Goal: Check status: Check status

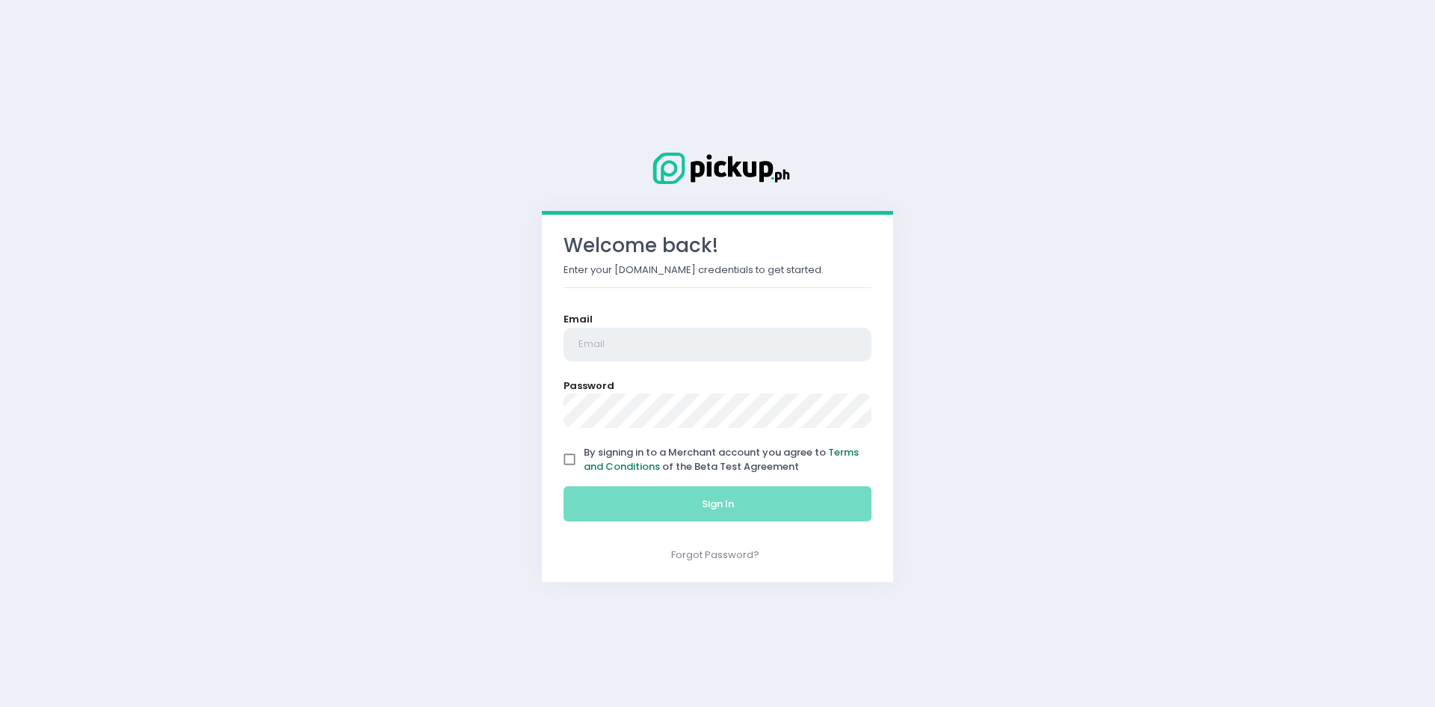
type input "[EMAIL_ADDRESS][DOMAIN_NAME]"
click at [624, 458] on span "By signing in to a Merchant account you agree to Terms and Conditions of the Be…" at bounding box center [721, 459] width 275 height 29
click at [584, 458] on input "By signing in to a Merchant account you agree to Terms and Conditions of the Be…" at bounding box center [569, 459] width 28 height 28
checkbox input "true"
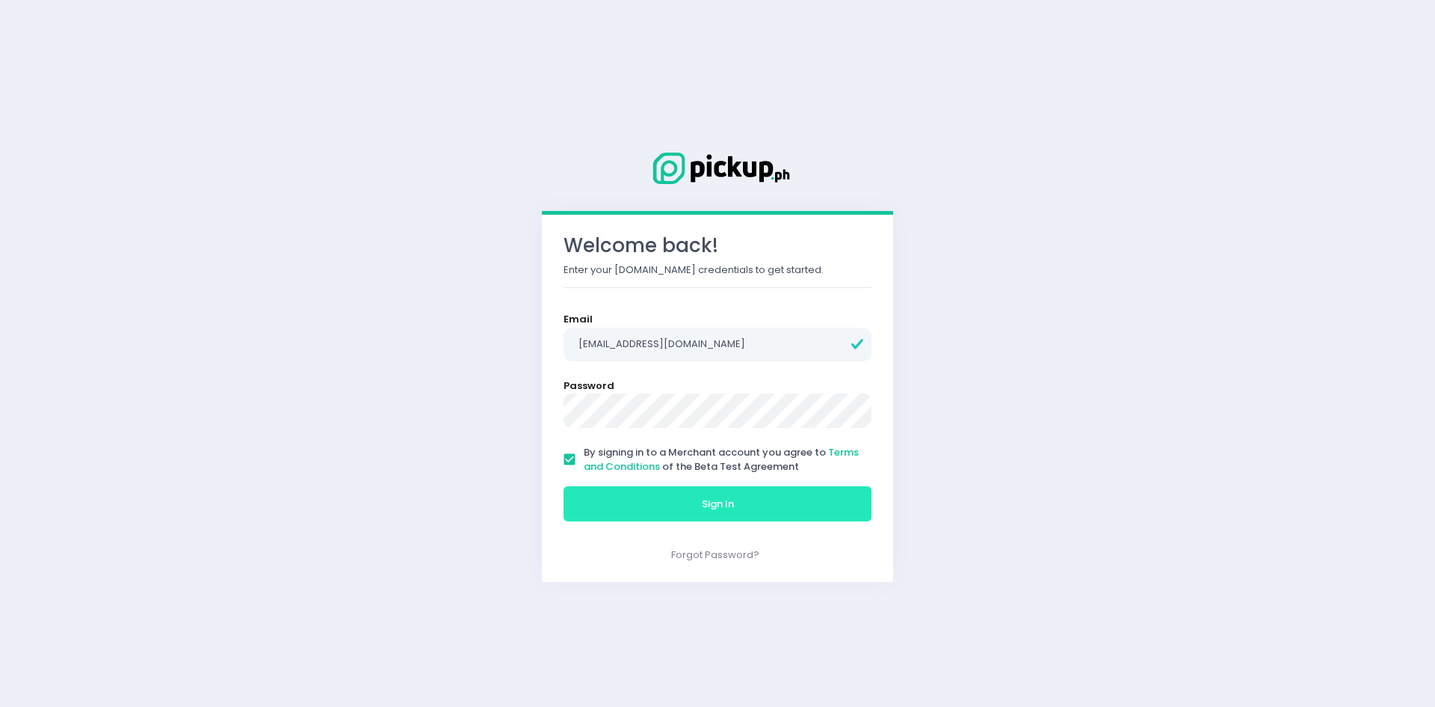
click at [651, 501] on button "Sign In" at bounding box center [718, 504] width 308 height 36
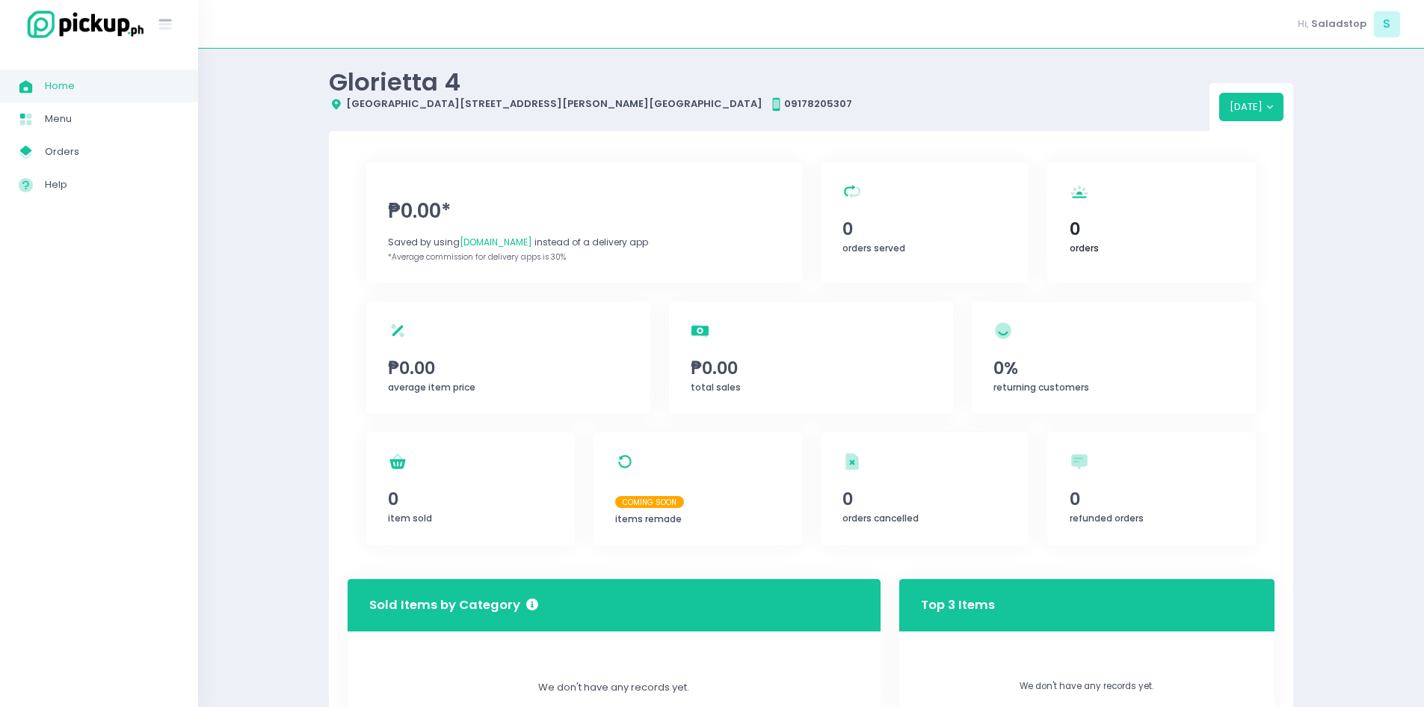
click at [1133, 219] on span "0" at bounding box center [1152, 228] width 164 height 25
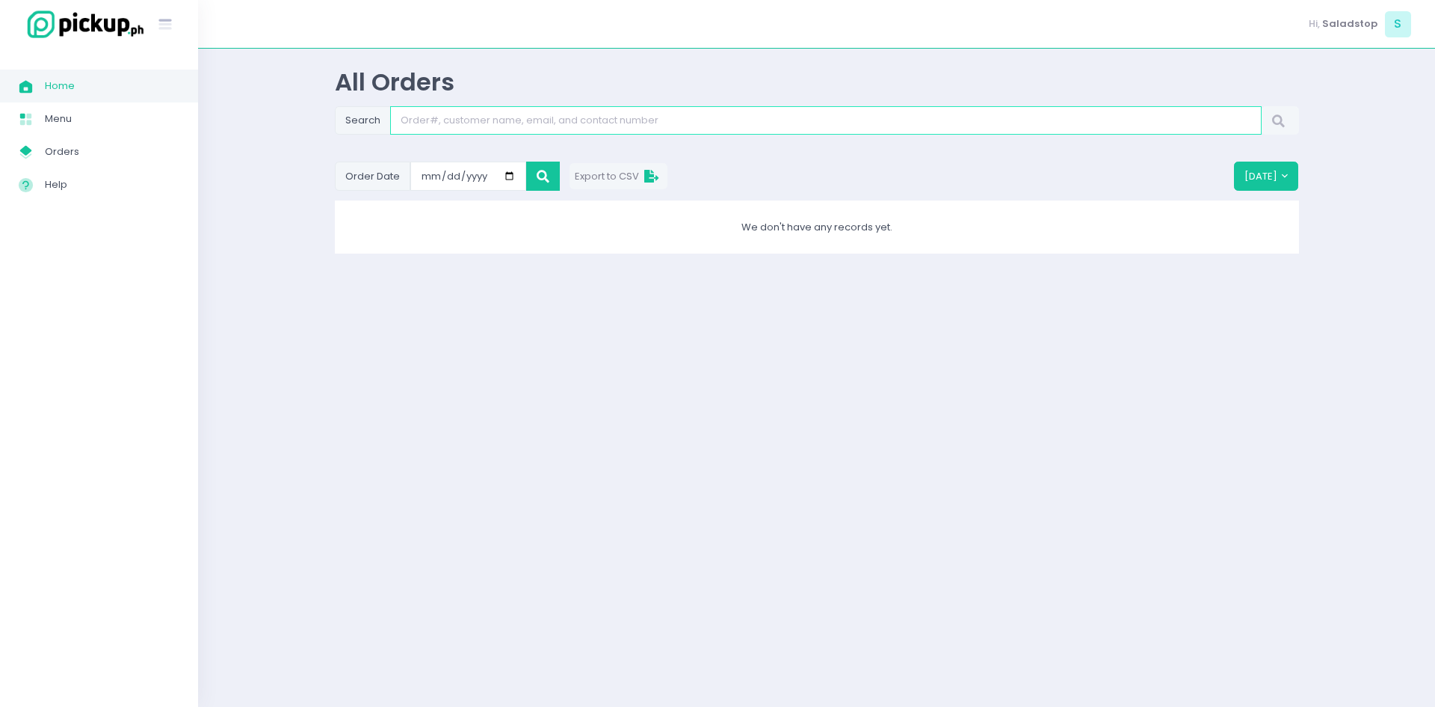
click at [505, 115] on input "Search" at bounding box center [826, 120] width 872 height 28
click at [520, 173] on form "Order Date [DATE]" at bounding box center [447, 175] width 225 height 28
click at [541, 176] on icon at bounding box center [543, 176] width 13 height 0
click at [479, 177] on input "[DATE]" at bounding box center [468, 175] width 116 height 28
click at [505, 179] on input "[DATE]" at bounding box center [468, 175] width 116 height 28
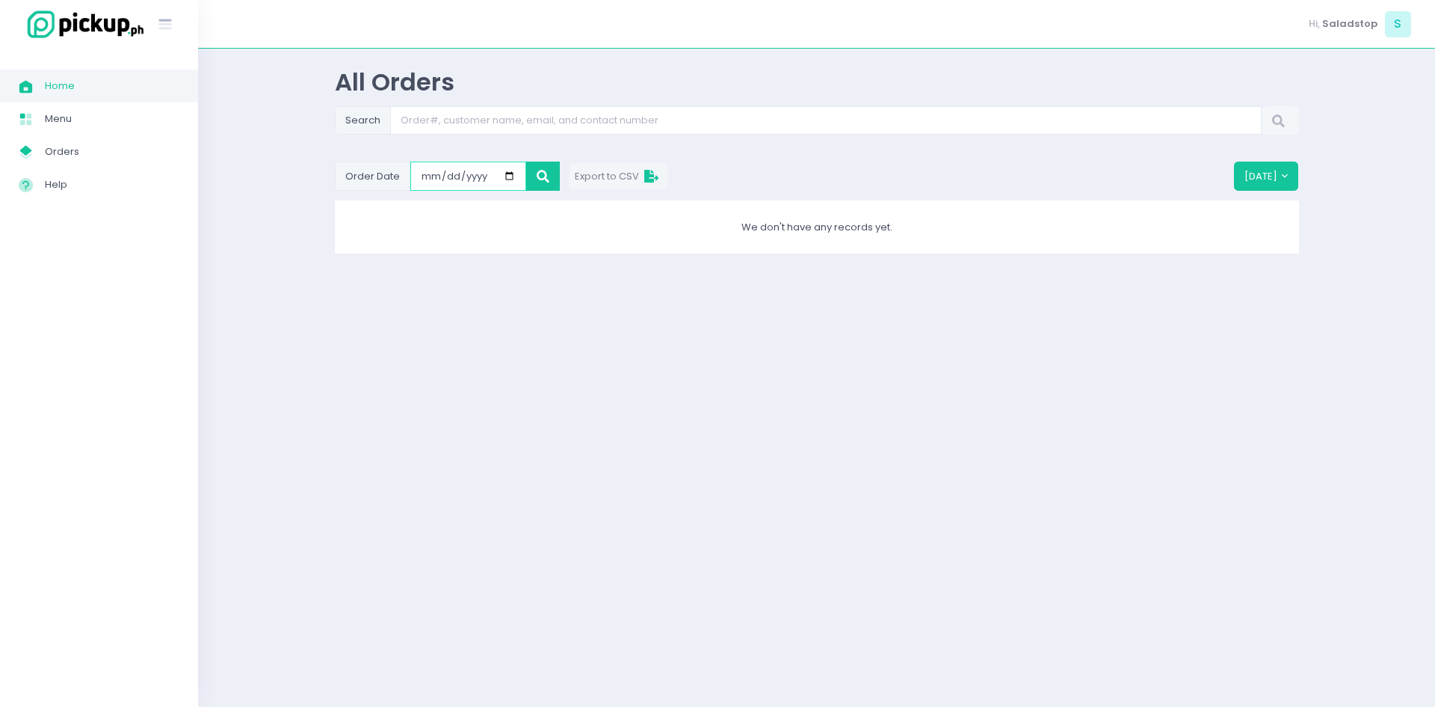
type input "[DATE]"
click at [108, 147] on span "Orders" at bounding box center [112, 151] width 135 height 19
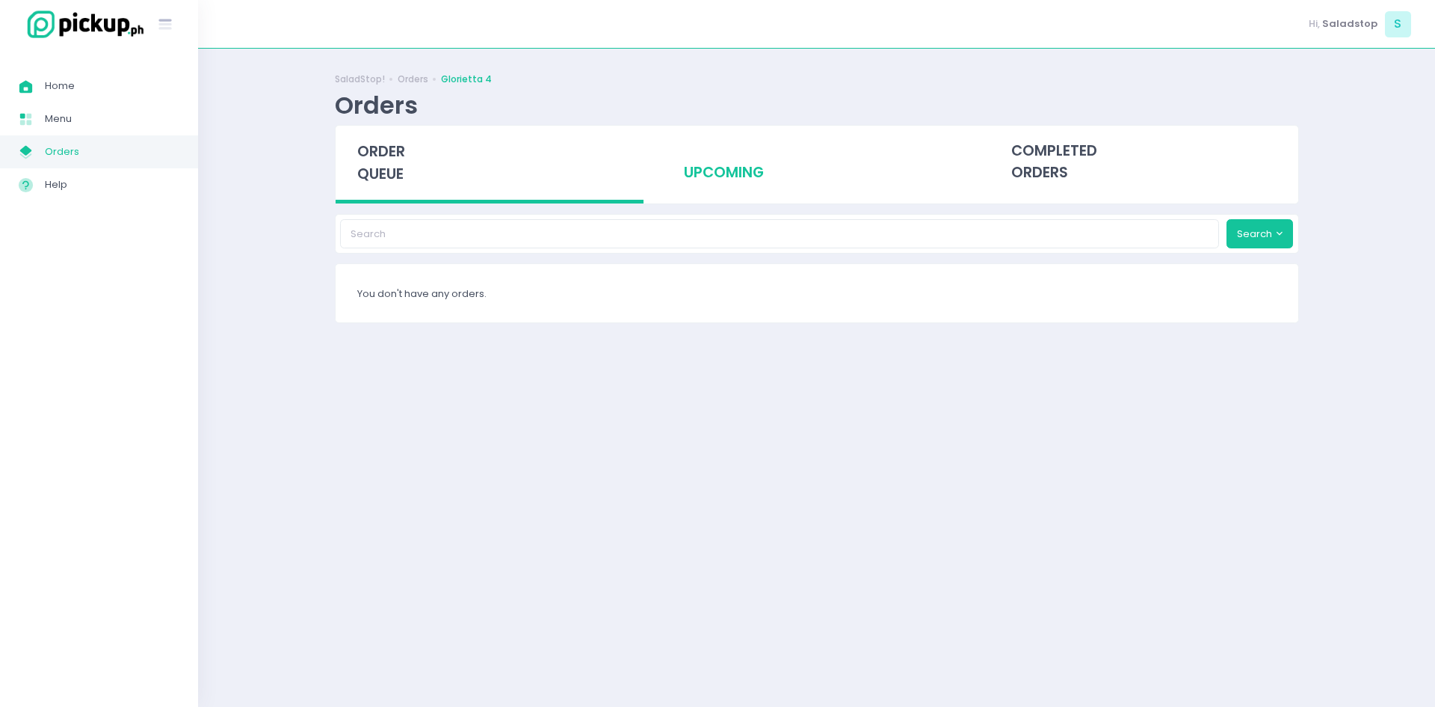
click at [733, 175] on div "upcoming" at bounding box center [816, 162] width 309 height 73
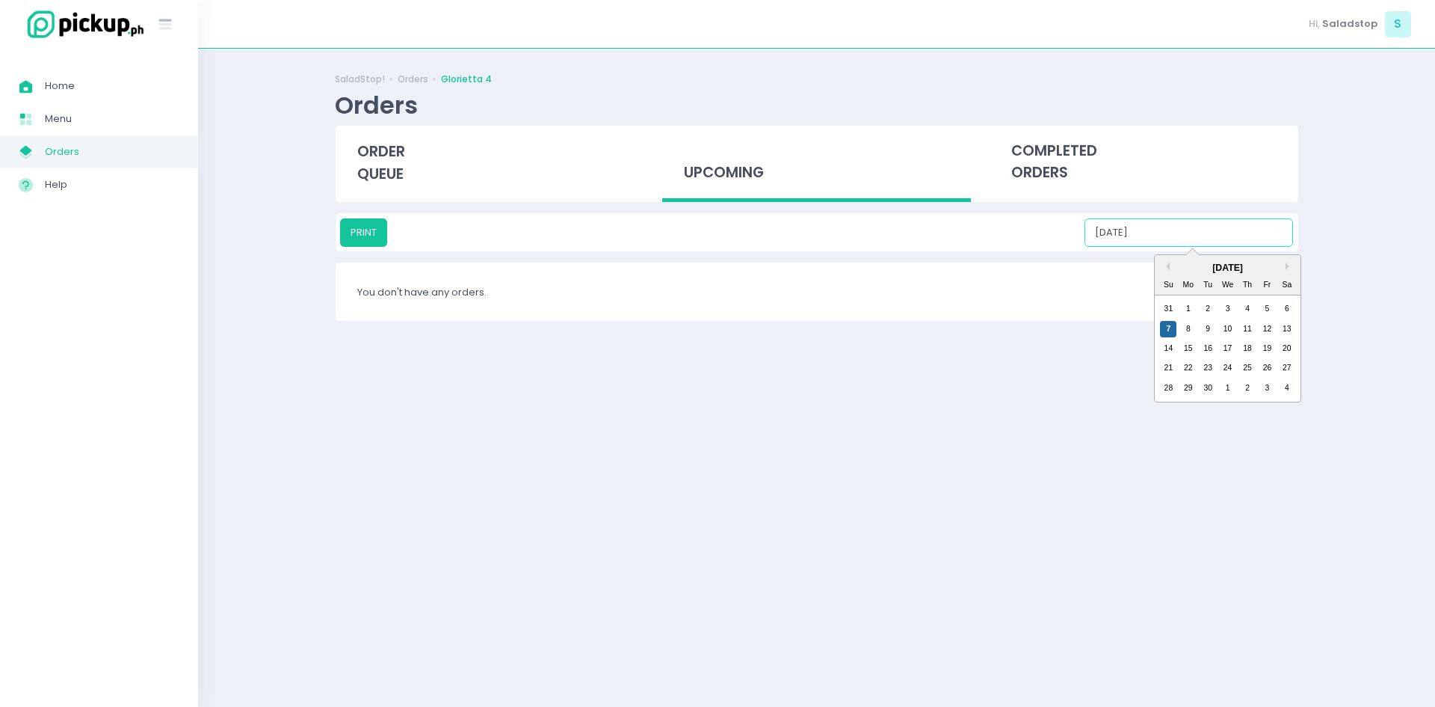
click at [1202, 226] on input "[DATE]" at bounding box center [1189, 232] width 209 height 28
click at [1192, 321] on div "8" at bounding box center [1188, 329] width 16 height 16
type input "[DATE]"
